Goal: Check status: Check status

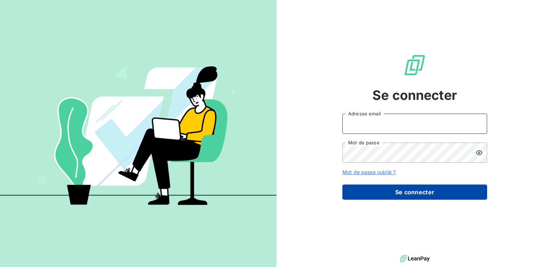
type input "[EMAIL_ADDRESS][DOMAIN_NAME]"
click at [400, 197] on button "Se connecter" at bounding box center [415, 192] width 145 height 15
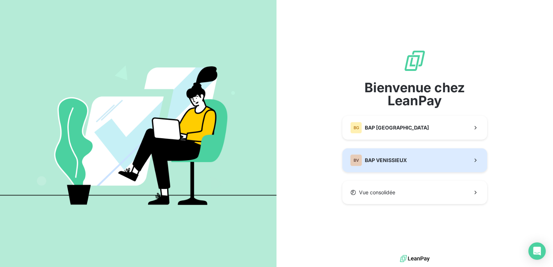
click at [364, 155] on div "BV BAP VENISSIEUX" at bounding box center [379, 161] width 57 height 12
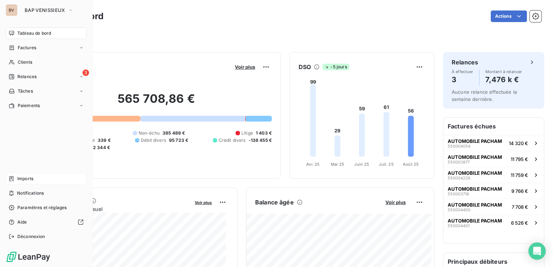
click at [27, 181] on span "Imports" at bounding box center [25, 179] width 16 height 7
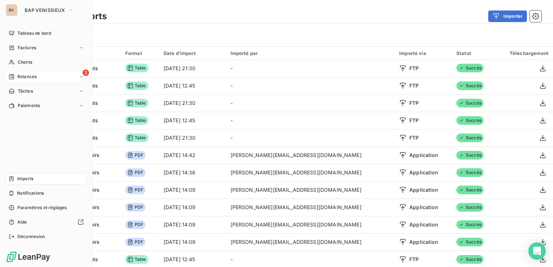
click at [32, 80] on span "Relances" at bounding box center [26, 77] width 19 height 7
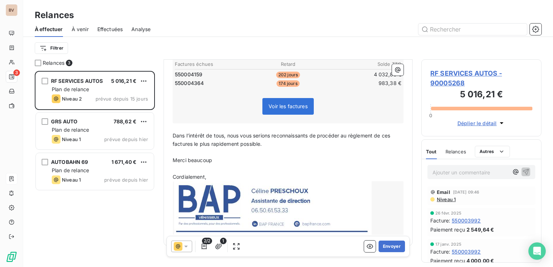
scroll to position [143, 0]
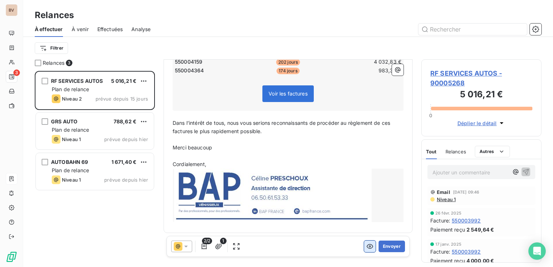
click at [367, 247] on icon "button" at bounding box center [370, 246] width 7 height 7
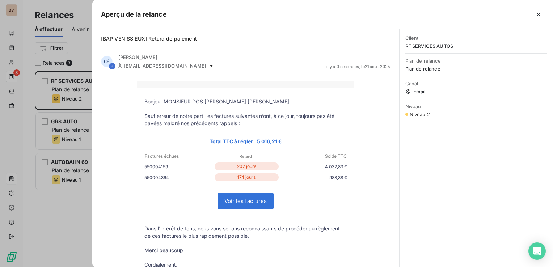
click at [245, 200] on link "Voir les factures" at bounding box center [245, 201] width 55 height 16
click at [539, 12] on icon "button" at bounding box center [538, 14] width 7 height 7
